Goal: Transaction & Acquisition: Purchase product/service

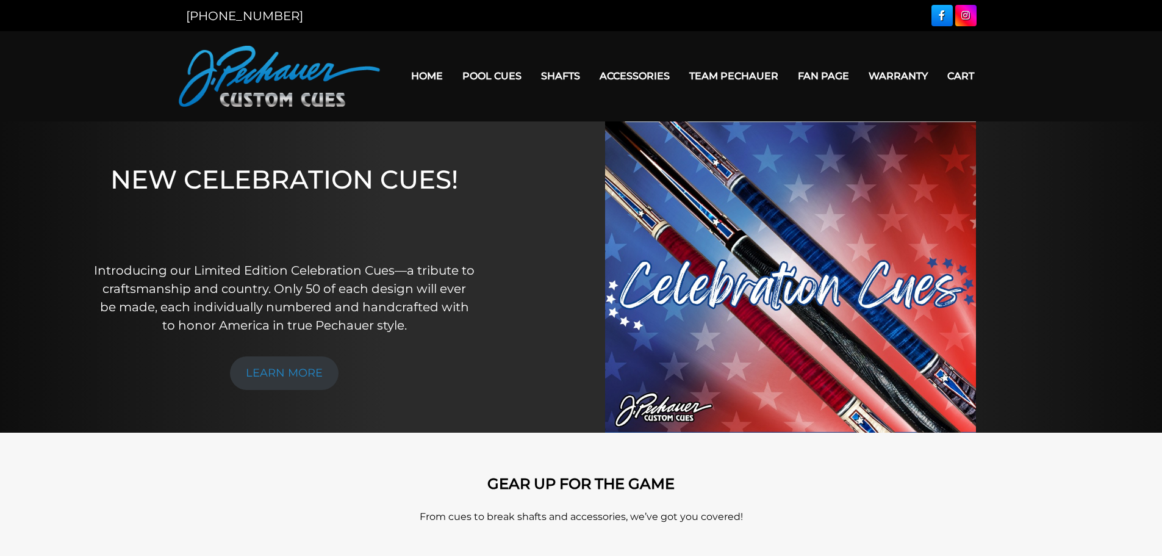
click at [787, 284] on img at bounding box center [790, 276] width 371 height 311
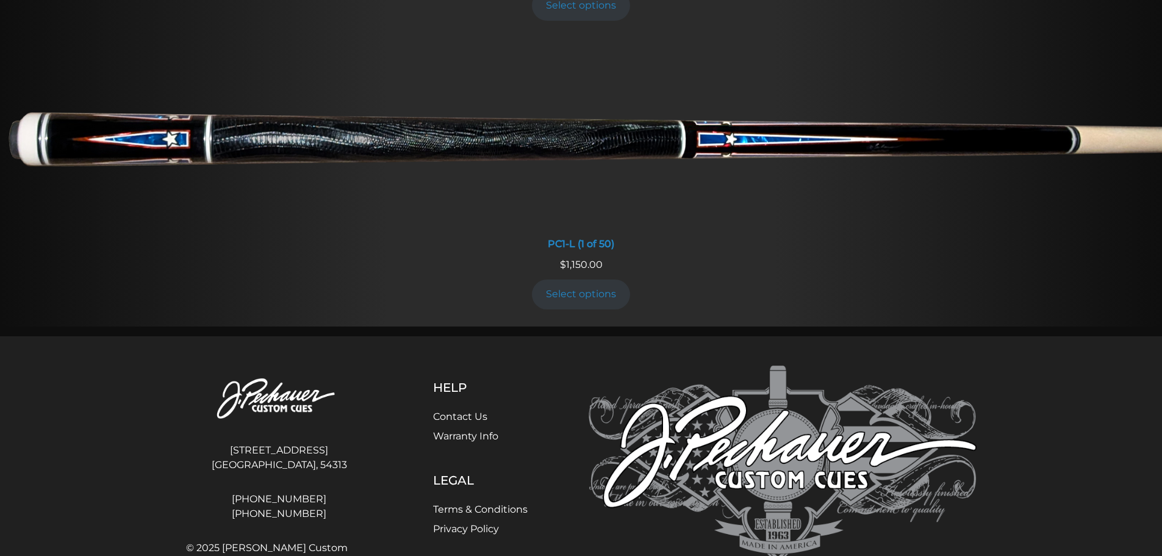
scroll to position [888, 0]
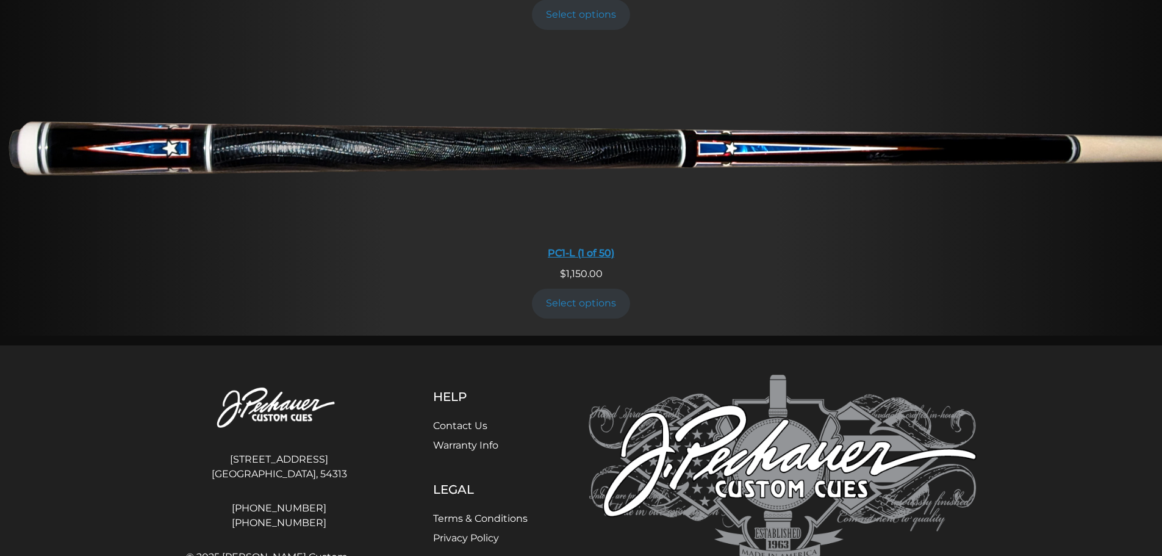
click at [584, 149] on img at bounding box center [581, 143] width 1162 height 193
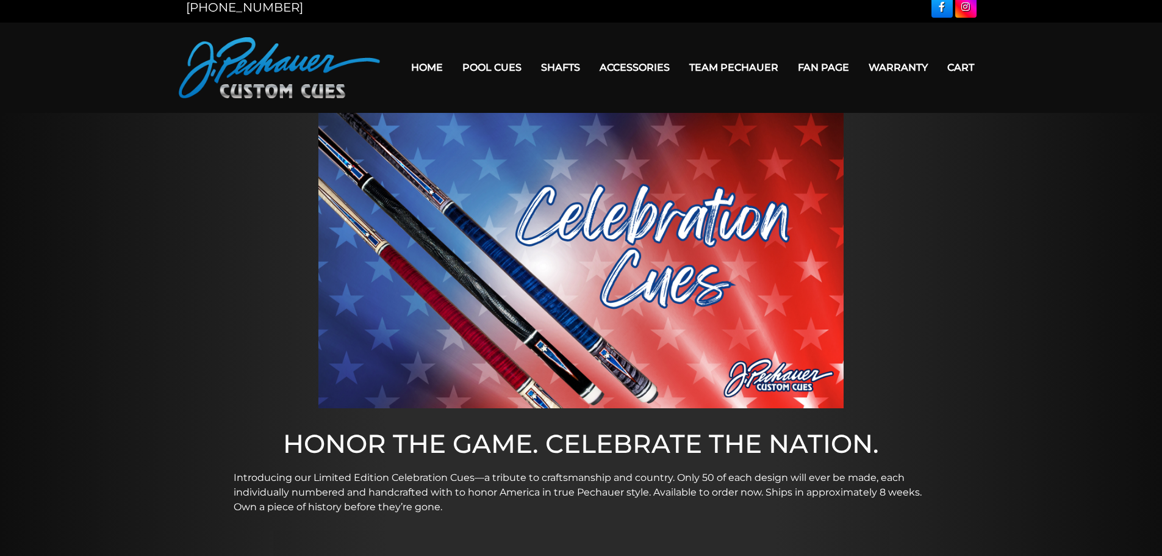
scroll to position [0, 0]
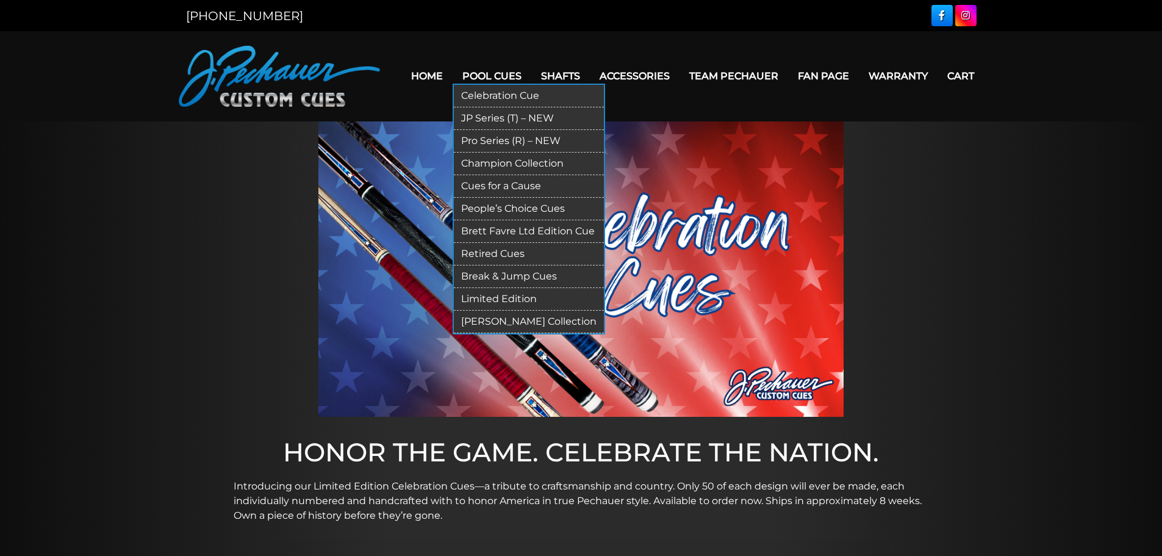
click at [496, 139] on link "Pro Series (R) – NEW" at bounding box center [529, 141] width 150 height 23
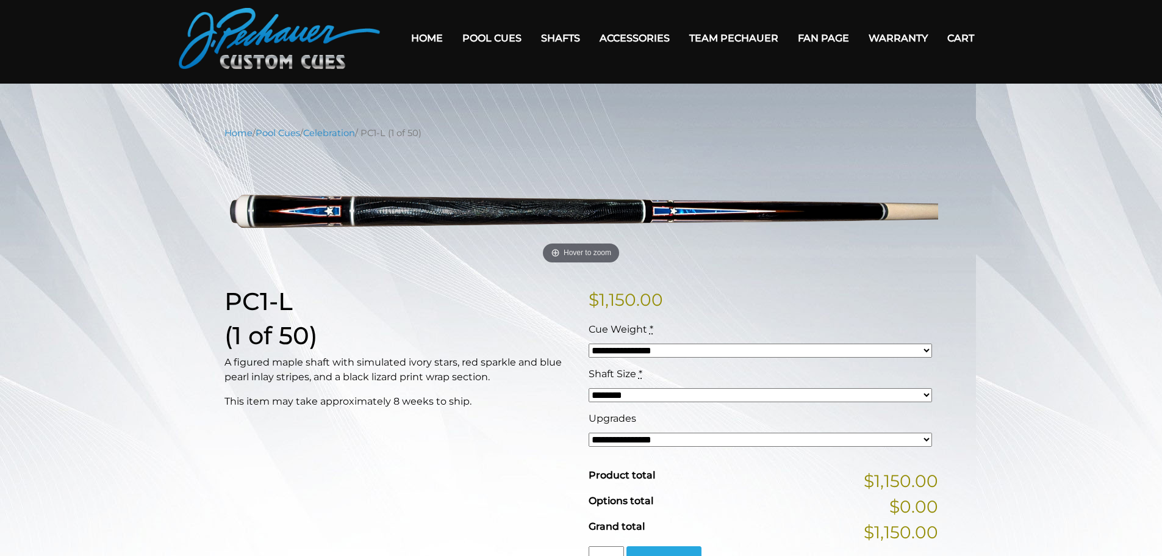
scroll to position [61, 0]
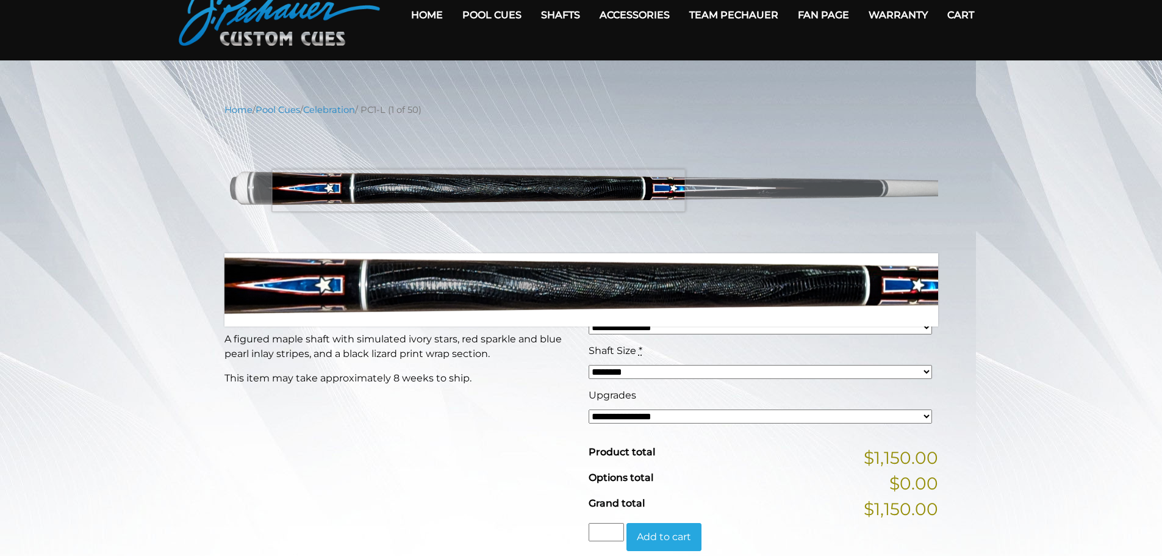
click at [478, 190] on img at bounding box center [582, 185] width 714 height 119
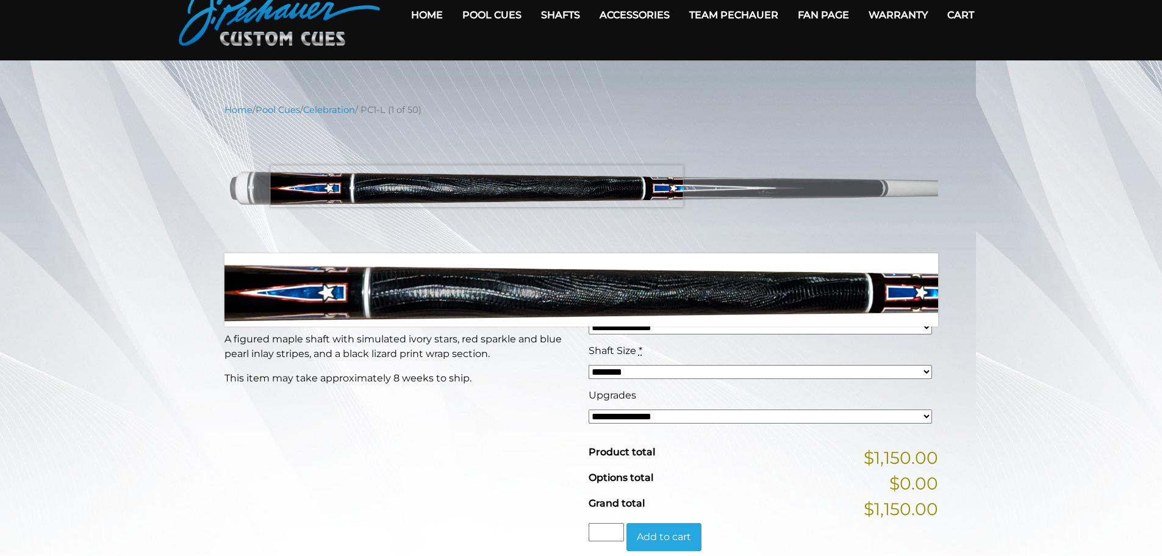
drag, startPoint x: 477, startPoint y: 186, endPoint x: 469, endPoint y: 182, distance: 8.7
click at [474, 185] on img at bounding box center [582, 185] width 714 height 119
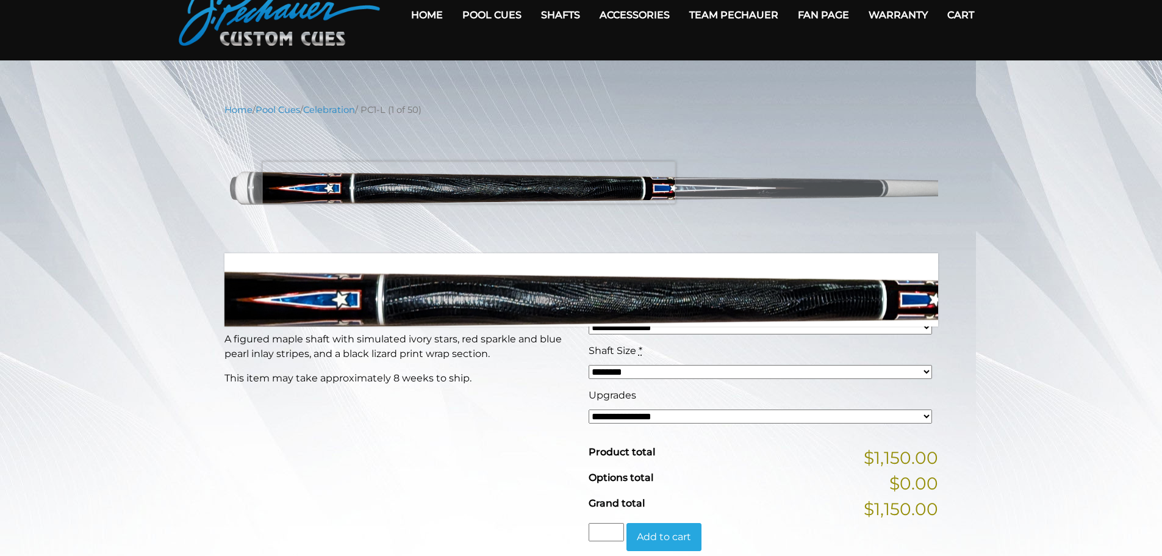
drag, startPoint x: 469, startPoint y: 182, endPoint x: 462, endPoint y: 178, distance: 8.0
click at [466, 181] on img at bounding box center [582, 185] width 714 height 119
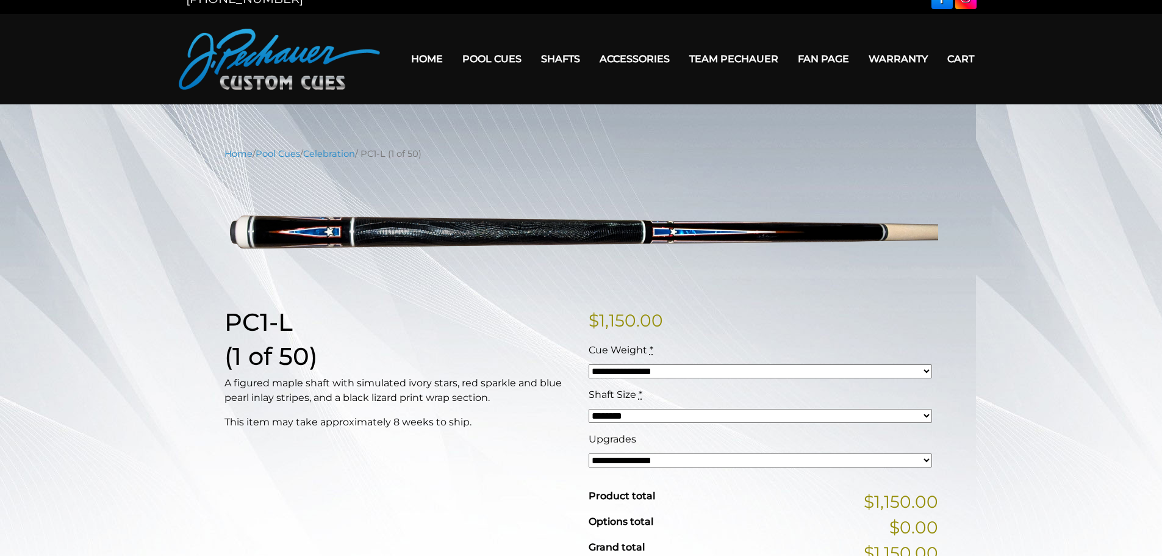
scroll to position [0, 0]
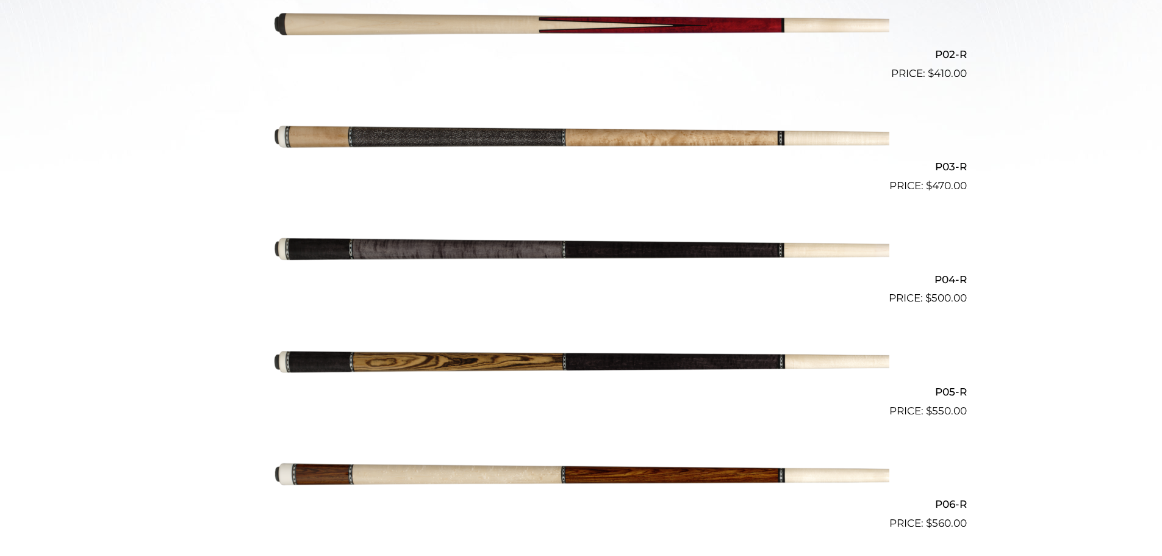
scroll to position [538, 0]
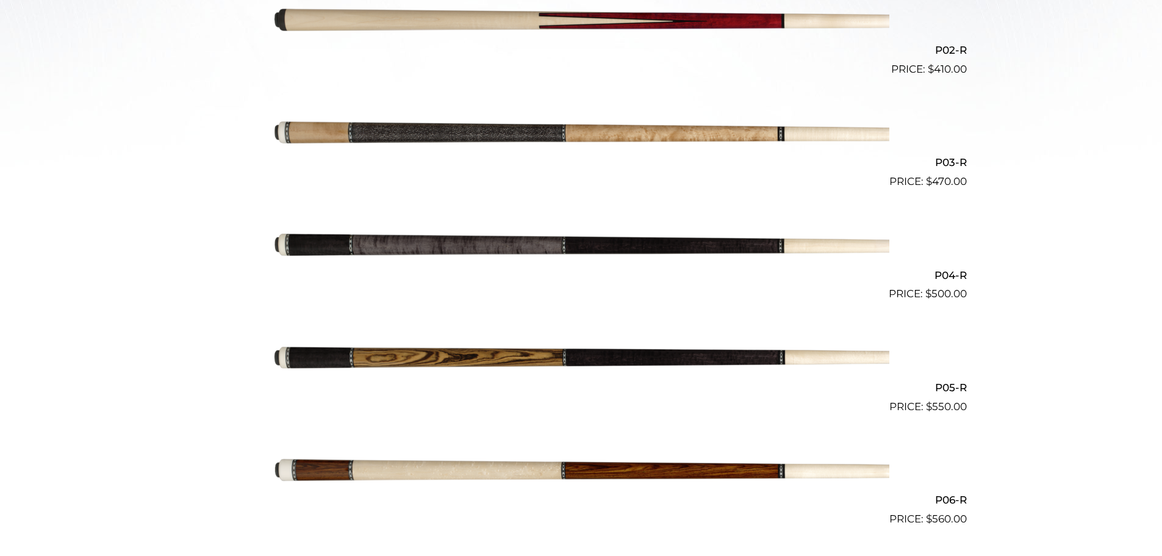
click at [522, 129] on img at bounding box center [581, 133] width 616 height 103
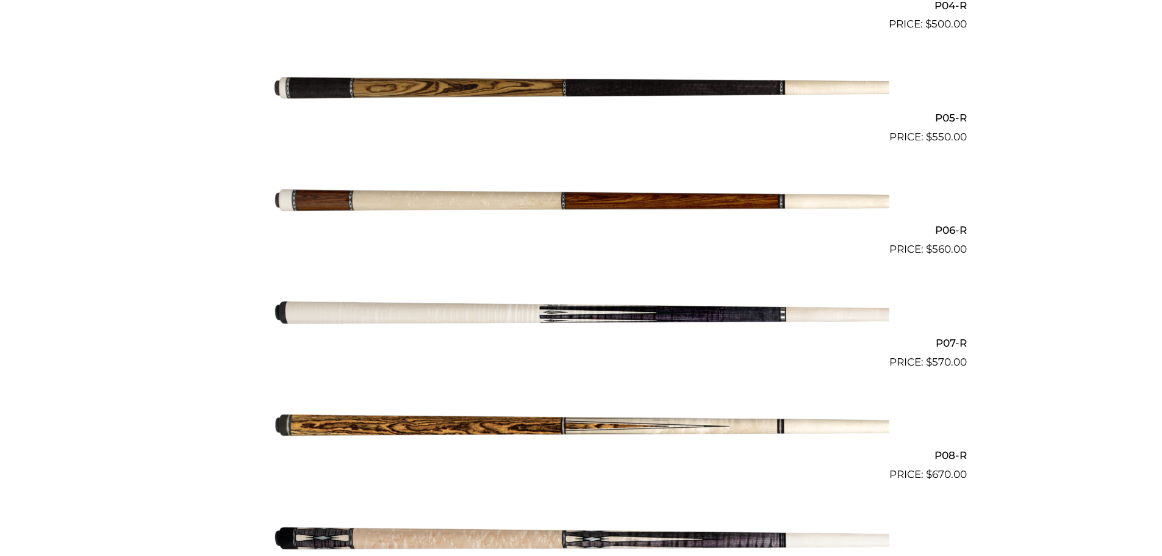
scroll to position [827, 0]
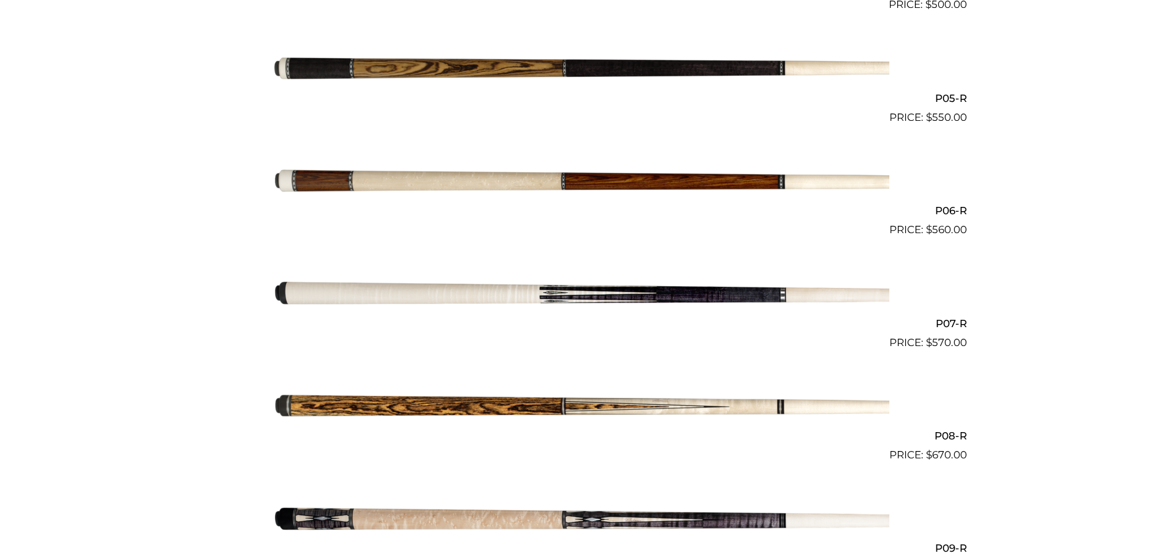
click at [669, 176] on img at bounding box center [581, 182] width 616 height 103
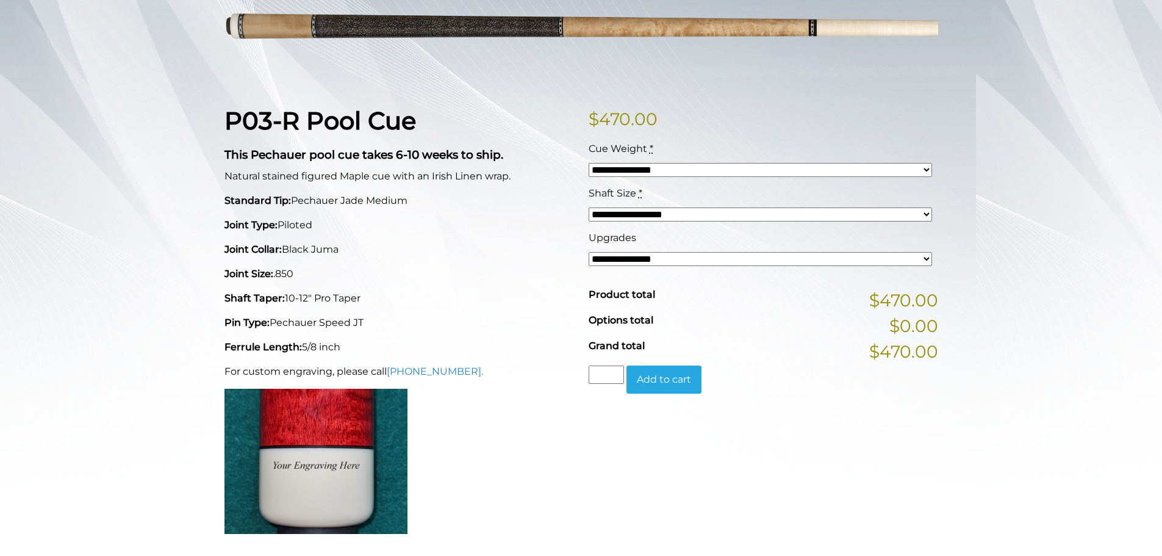
scroll to position [219, 0]
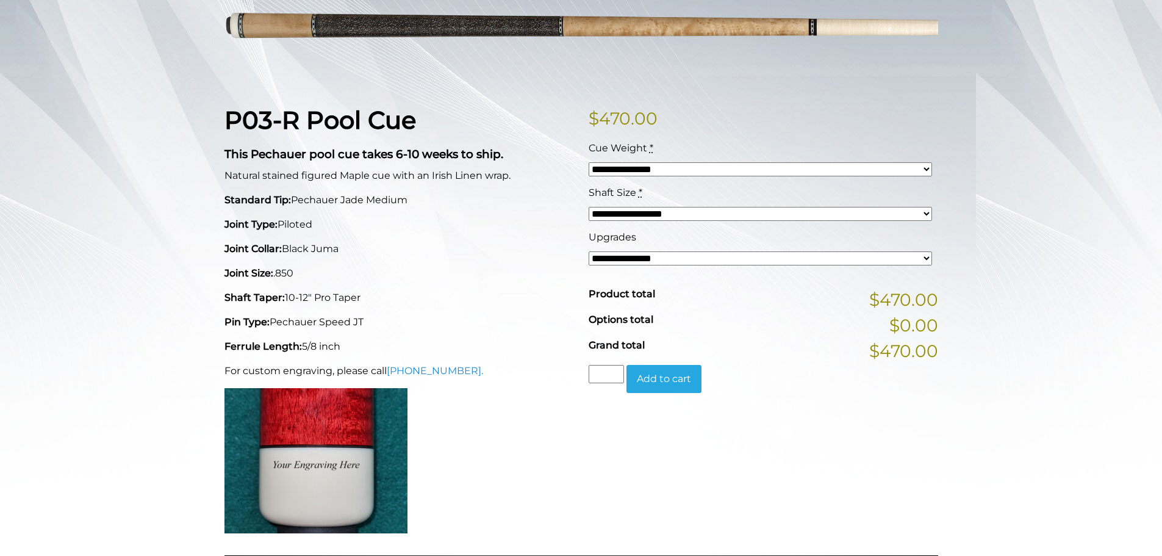
click at [925, 256] on select "**********" at bounding box center [761, 258] width 344 height 14
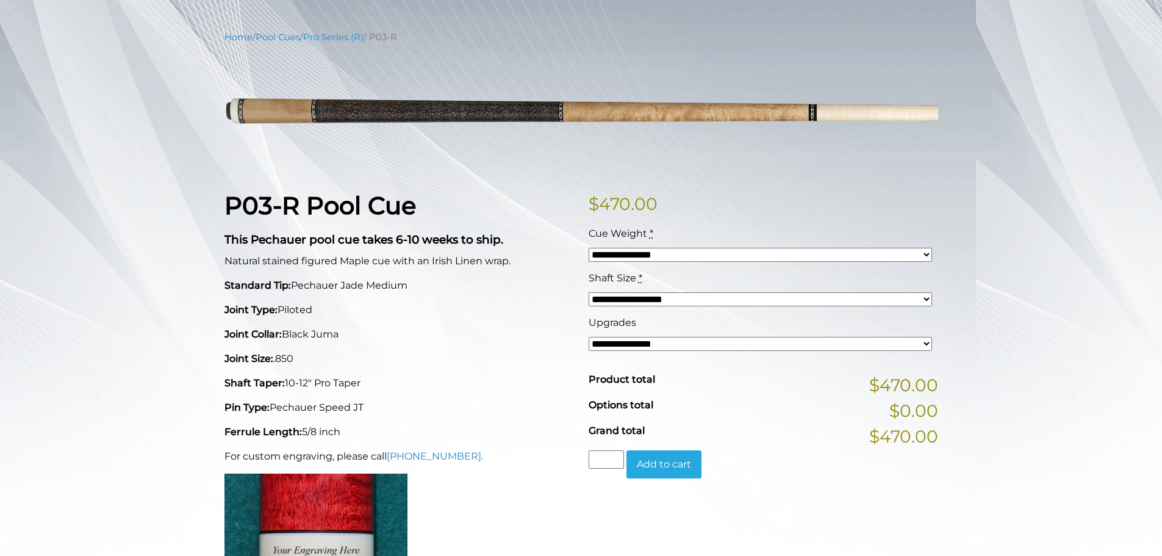
scroll to position [138, 0]
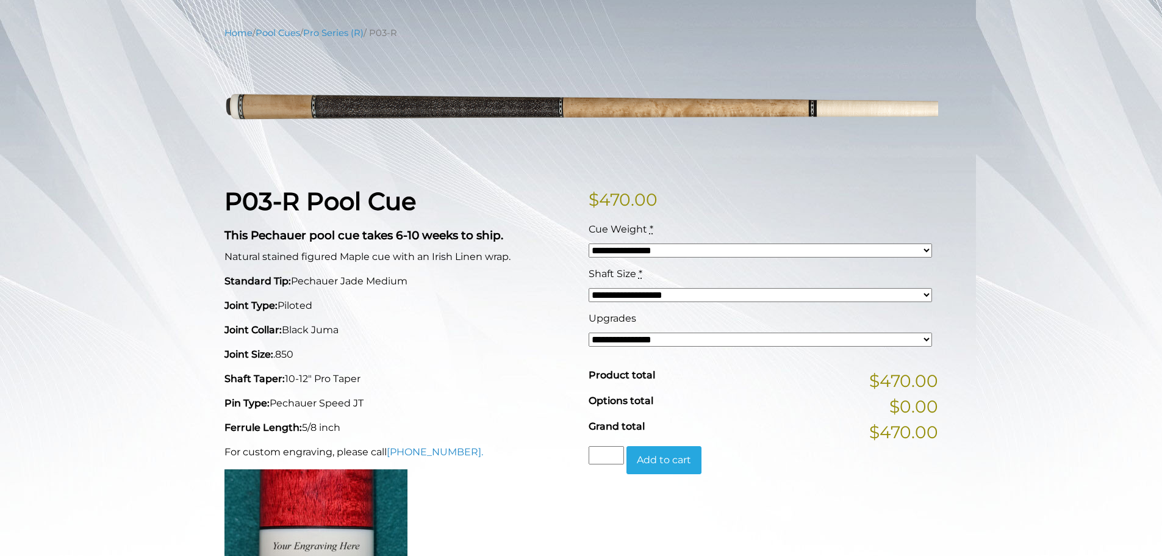
click at [914, 292] on select "**********" at bounding box center [761, 295] width 344 height 14
click at [1069, 186] on div "**********" at bounding box center [581, 449] width 1162 height 846
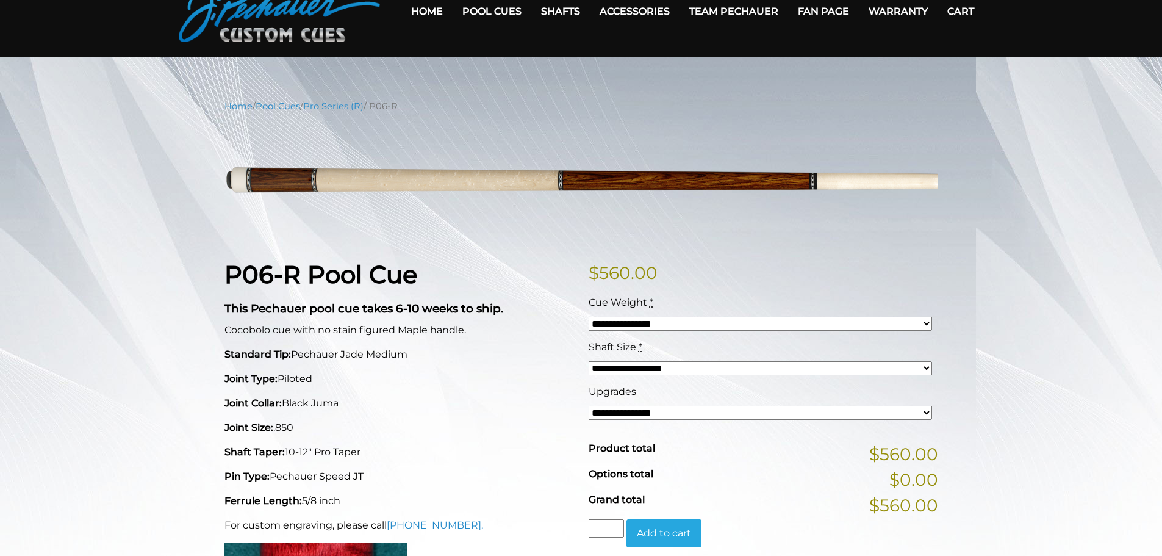
scroll to position [61, 0]
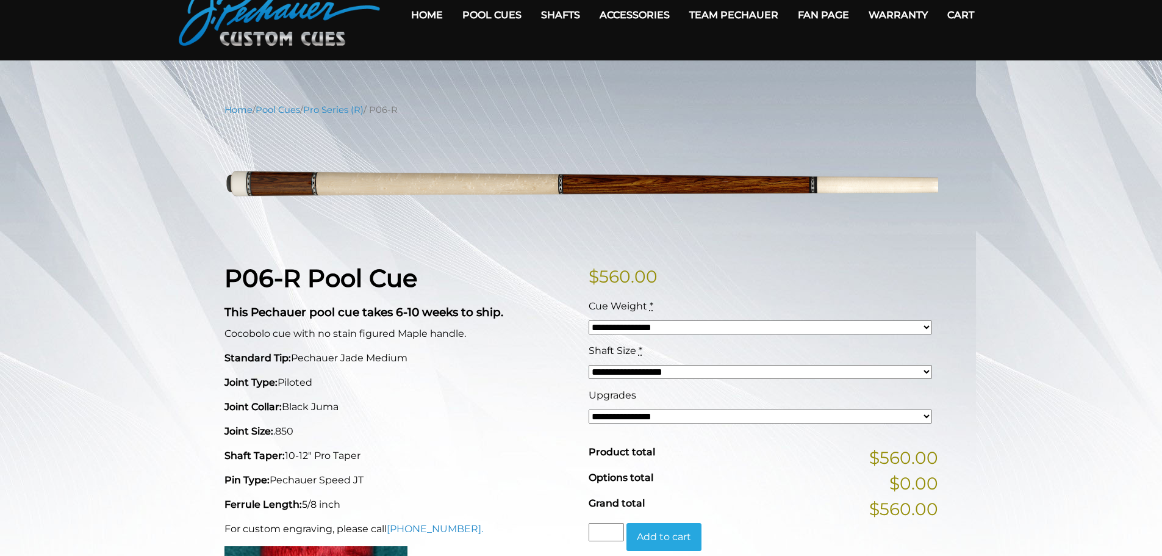
click at [918, 409] on select "**********" at bounding box center [761, 416] width 344 height 14
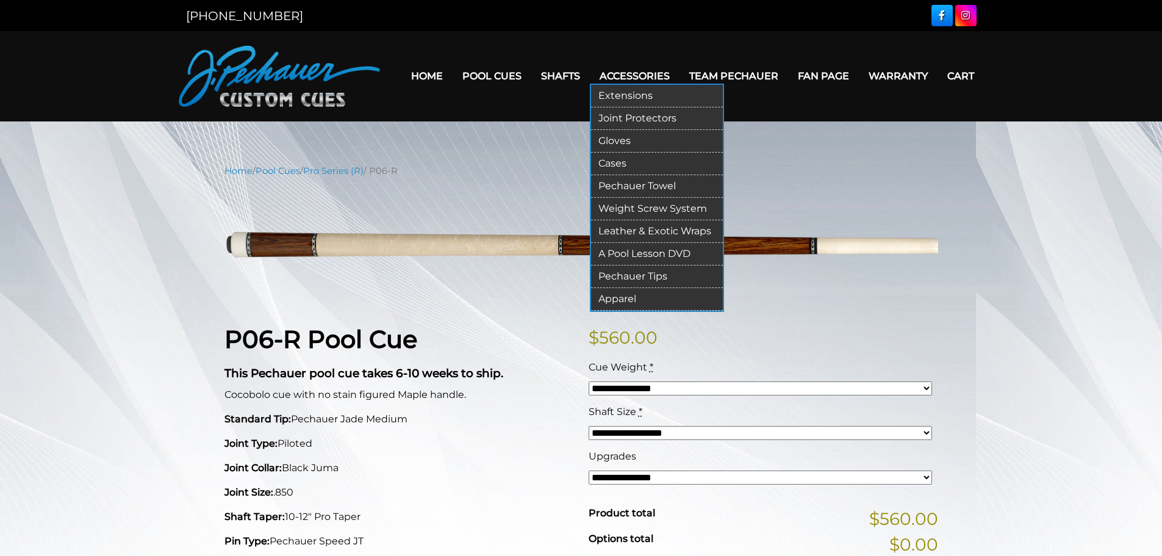
click at [636, 229] on link "Leather & Exotic Wraps" at bounding box center [657, 231] width 132 height 23
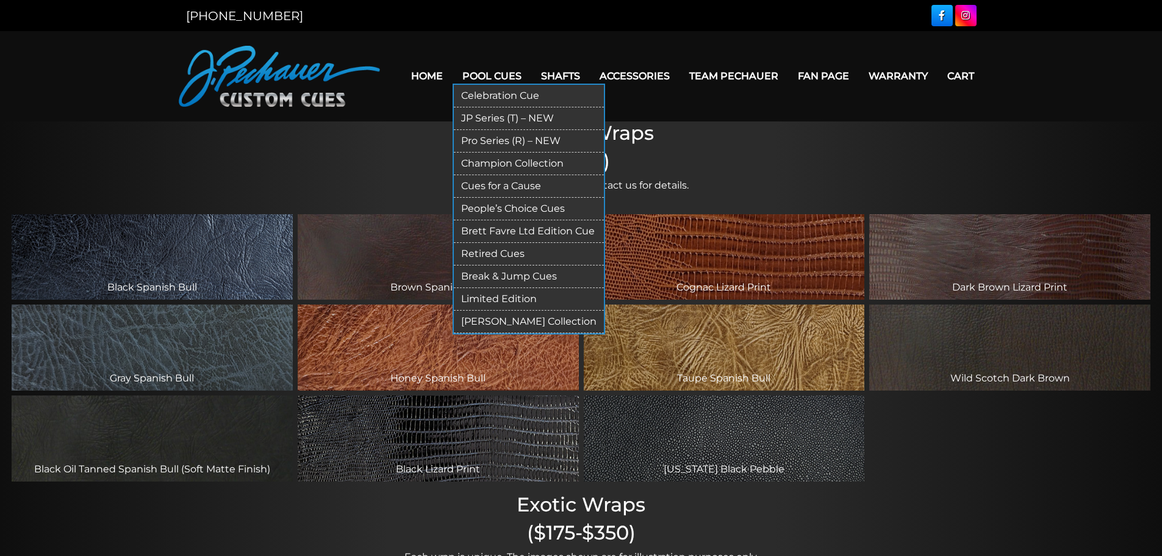
click at [505, 135] on link "Pro Series (R) – NEW" at bounding box center [529, 141] width 150 height 23
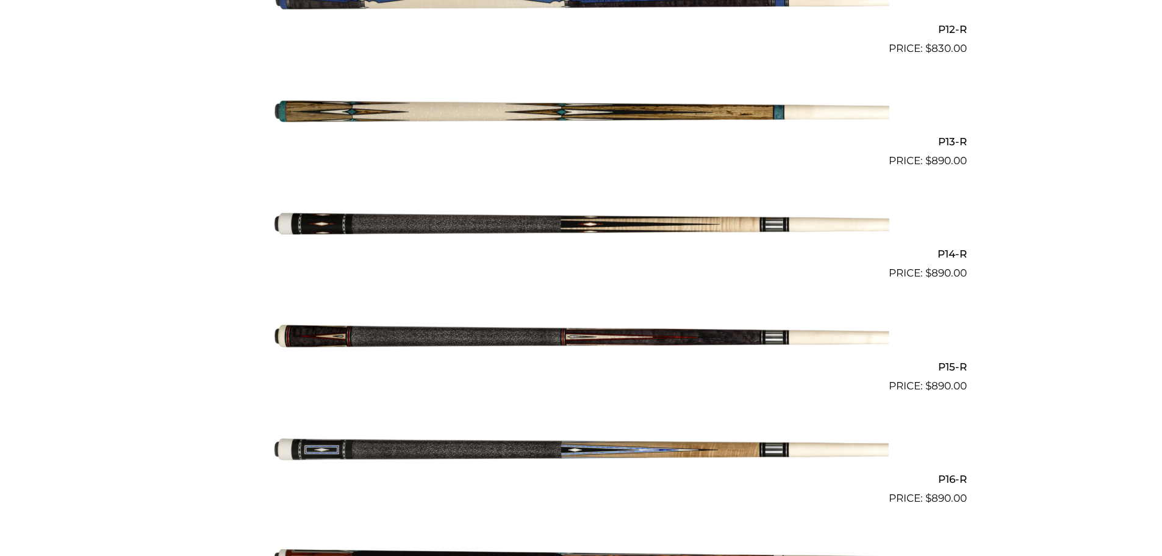
scroll to position [1698, 0]
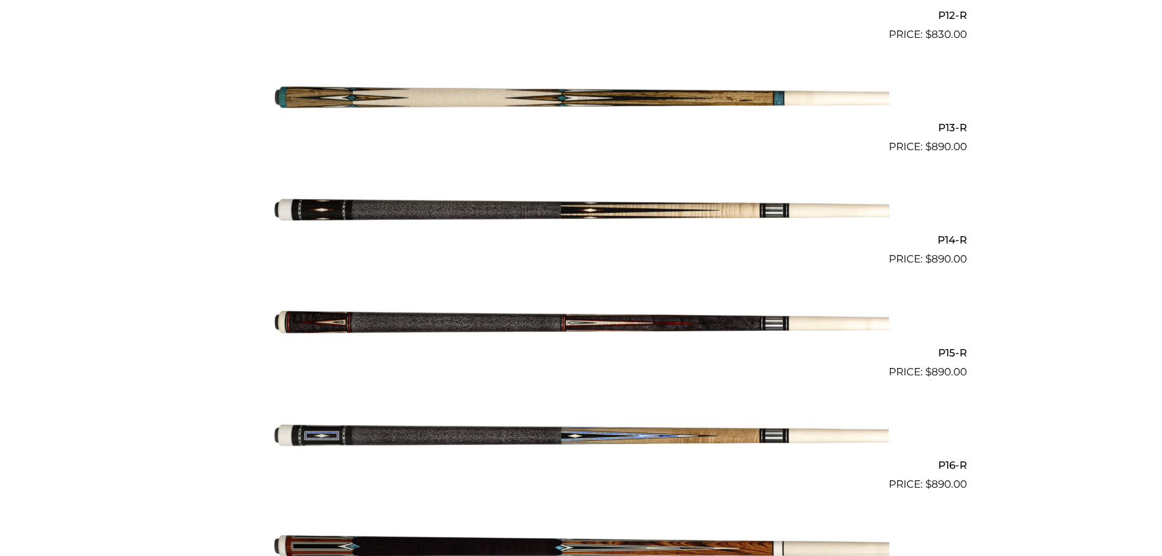
click at [517, 316] on img at bounding box center [581, 323] width 616 height 103
click at [552, 204] on img at bounding box center [581, 211] width 616 height 103
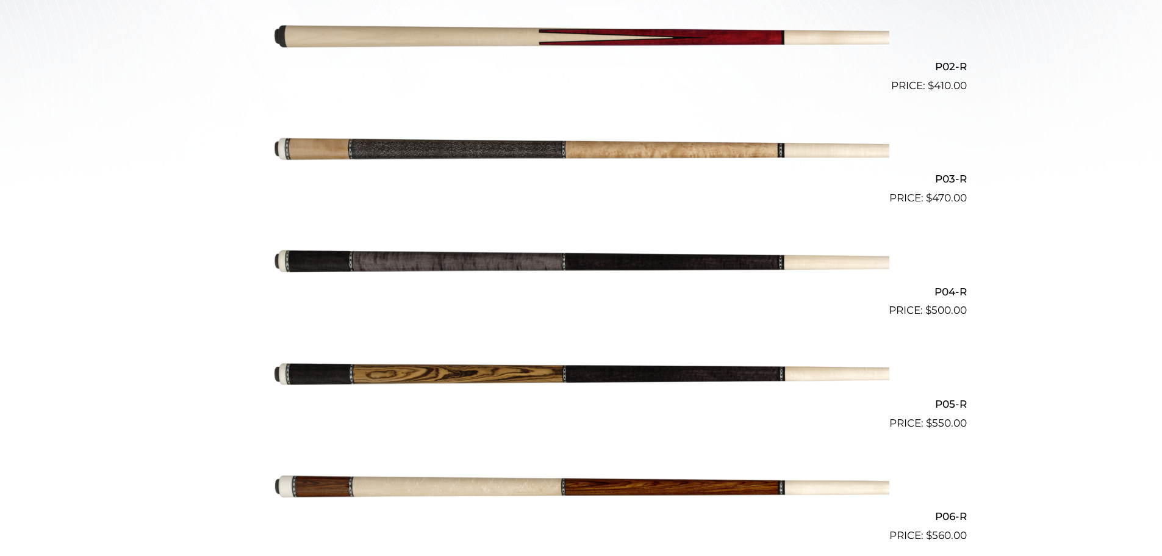
scroll to position [504, 0]
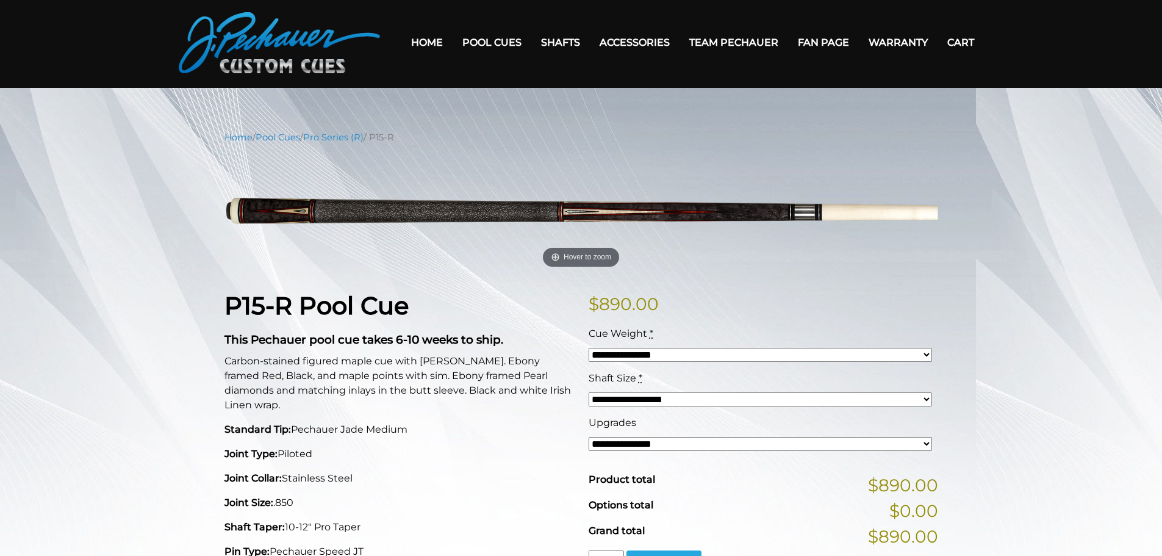
scroll to position [6, 0]
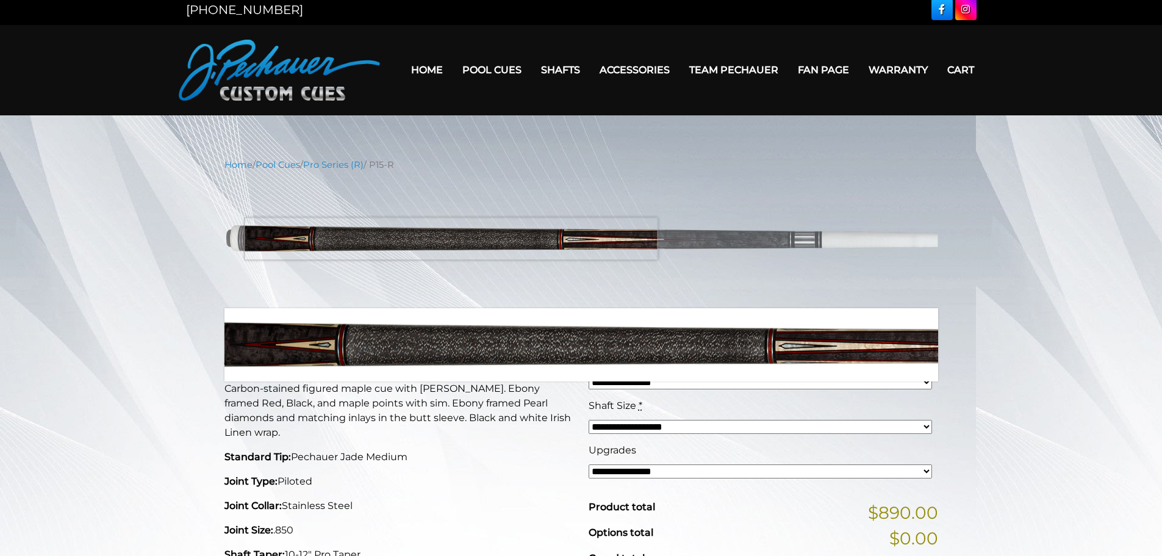
click at [451, 239] on img at bounding box center [582, 240] width 714 height 119
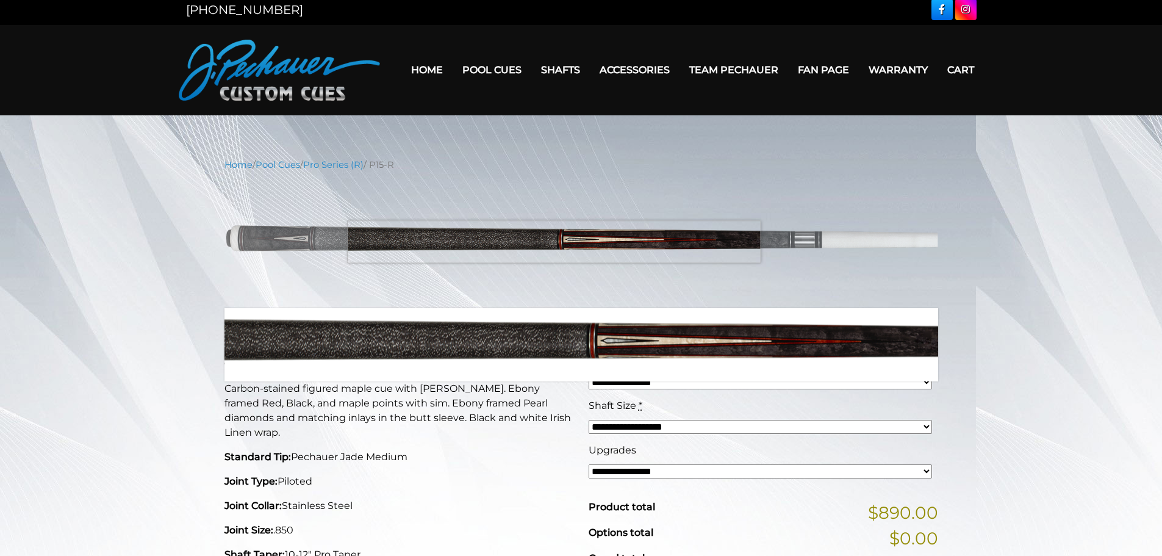
click at [554, 242] on img at bounding box center [582, 240] width 714 height 119
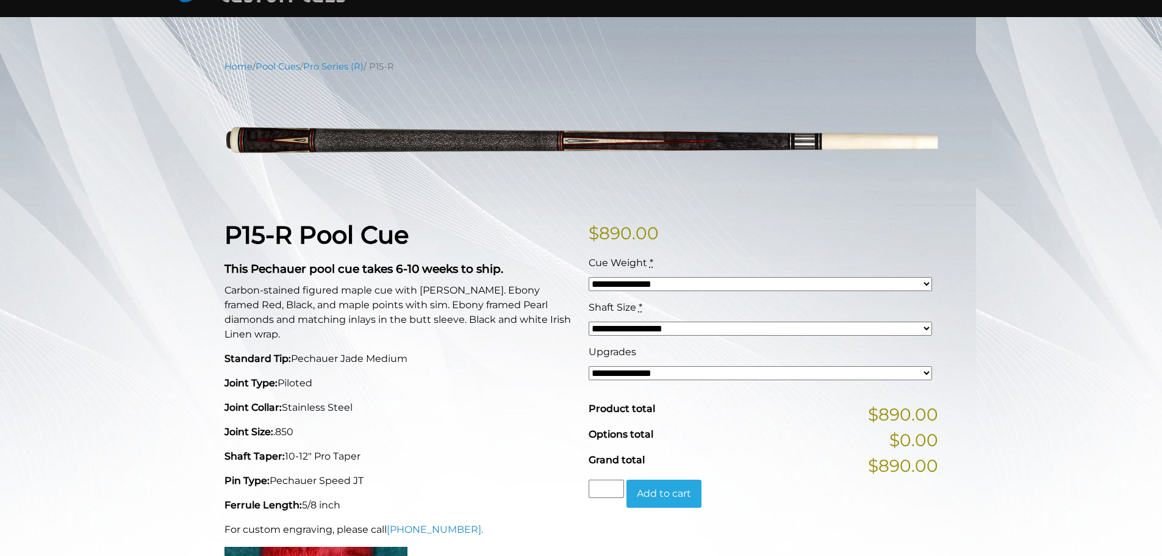
scroll to position [128, 0]
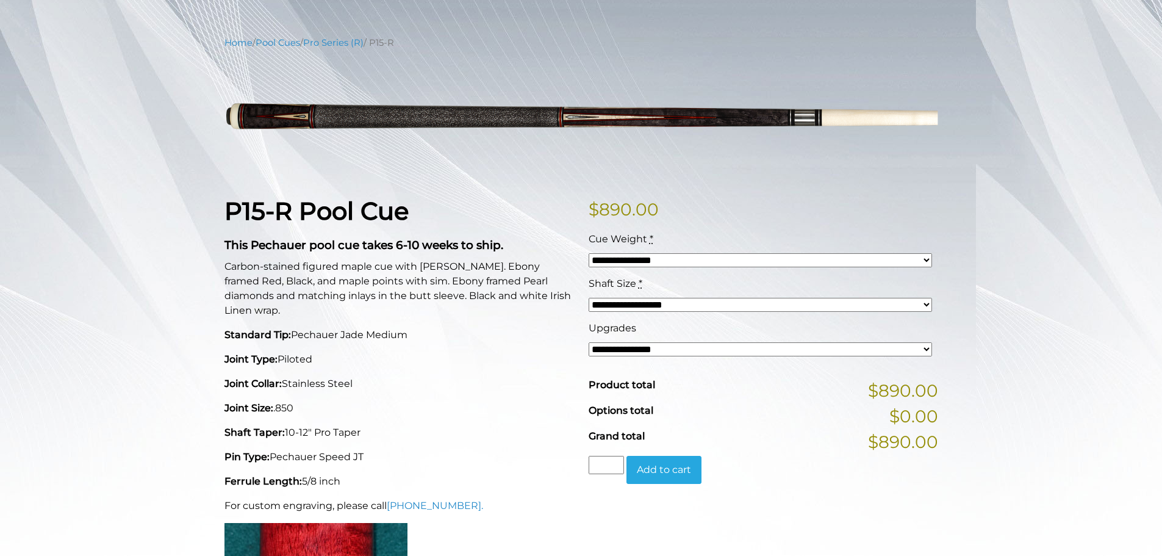
click at [928, 345] on select "**********" at bounding box center [761, 349] width 344 height 14
